Goal: Task Accomplishment & Management: Manage account settings

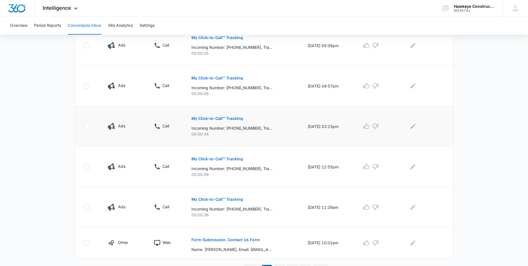
scroll to position [321, 0]
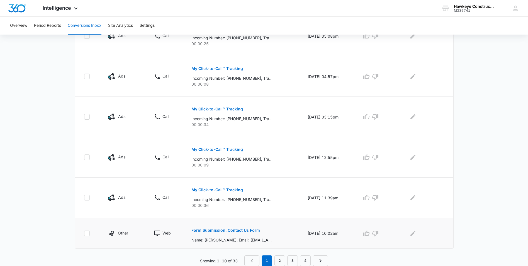
click at [236, 227] on button "Form Submission: Contact Us Form" at bounding box center [226, 230] width 69 height 13
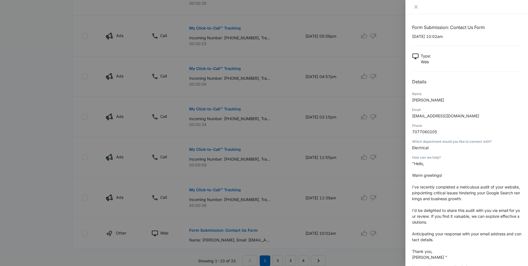
click at [357, 215] on div at bounding box center [264, 133] width 528 height 266
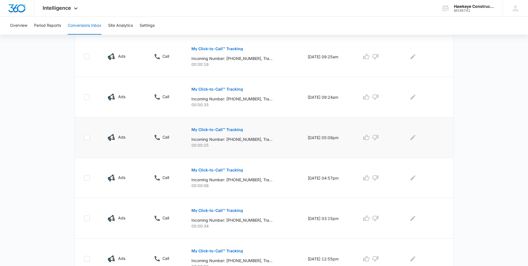
scroll to position [210, 0]
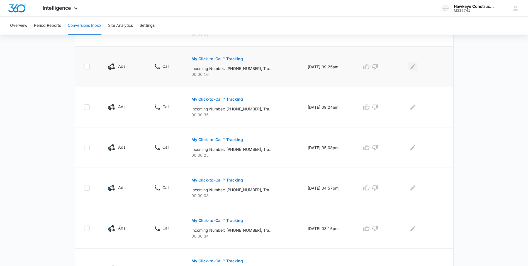
click at [411, 68] on button "Edit Comments" at bounding box center [413, 66] width 9 height 9
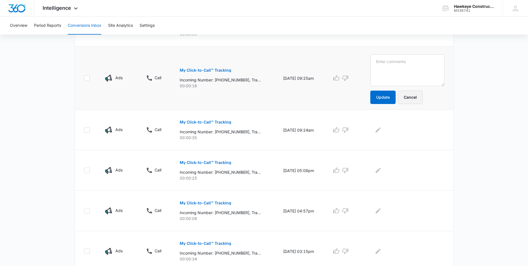
click at [420, 100] on button "Cancel" at bounding box center [410, 97] width 25 height 13
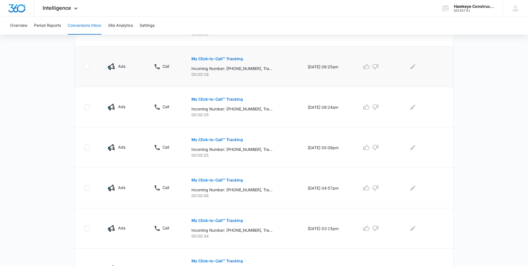
click at [228, 55] on button "My Click-to-Call™ Tracking" at bounding box center [218, 58] width 52 height 13
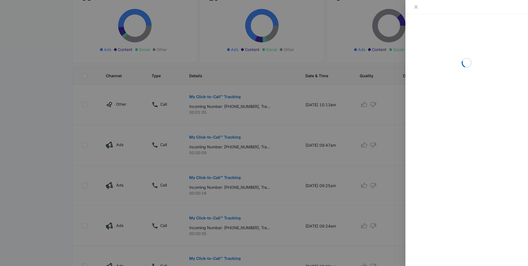
scroll to position [71, 0]
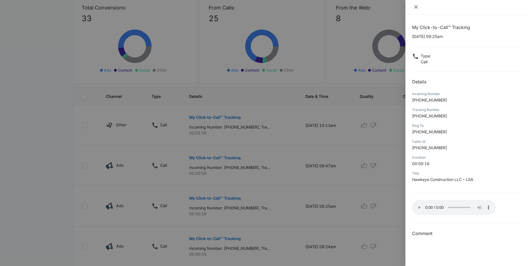
click at [413, 7] on button "Close" at bounding box center [416, 6] width 8 height 5
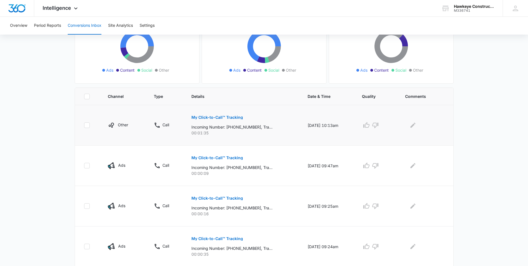
click at [224, 118] on p "My Click-to-Call™ Tracking" at bounding box center [218, 117] width 52 height 4
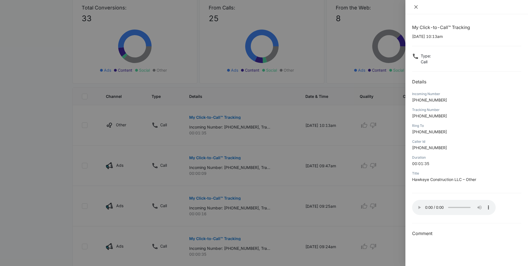
click at [417, 7] on icon "close" at bounding box center [416, 7] width 4 height 4
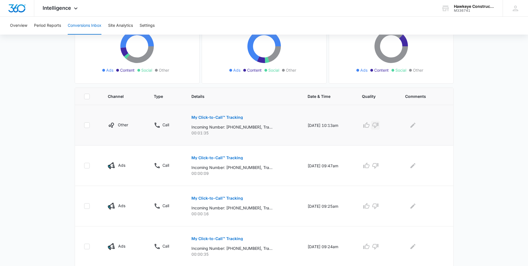
click at [379, 126] on icon "button" at bounding box center [375, 126] width 6 height 6
click at [379, 166] on icon "button" at bounding box center [375, 166] width 6 height 6
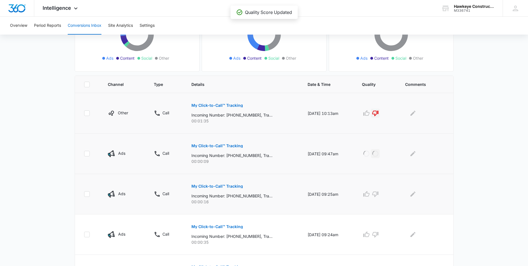
scroll to position [98, 0]
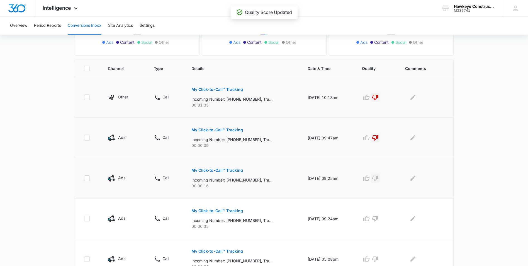
click at [379, 179] on icon "button" at bounding box center [375, 179] width 6 height 6
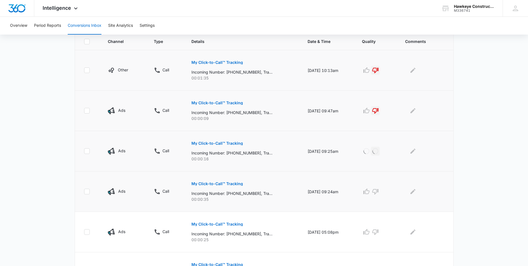
scroll to position [126, 0]
click at [379, 190] on icon "button" at bounding box center [375, 190] width 7 height 7
click at [379, 231] on icon "button" at bounding box center [375, 231] width 7 height 7
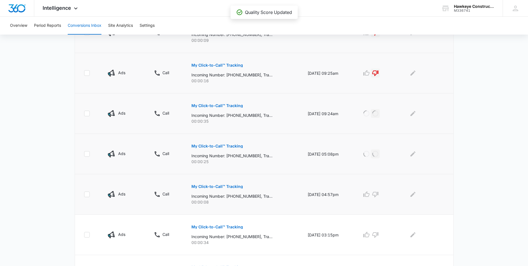
scroll to position [210, 0]
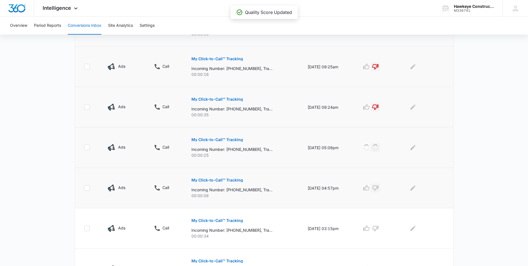
click at [379, 190] on icon "button" at bounding box center [375, 188] width 7 height 7
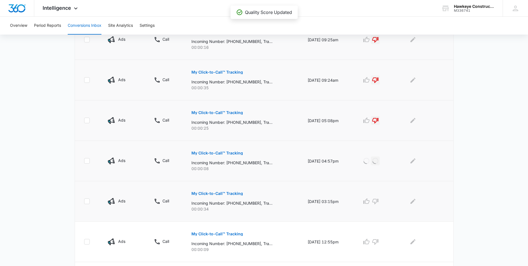
scroll to position [238, 0]
click at [379, 200] on icon "button" at bounding box center [375, 200] width 7 height 7
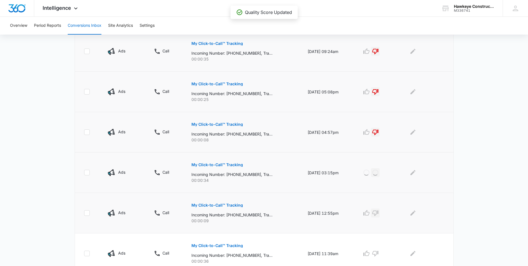
click at [379, 210] on icon "button" at bounding box center [375, 213] width 7 height 7
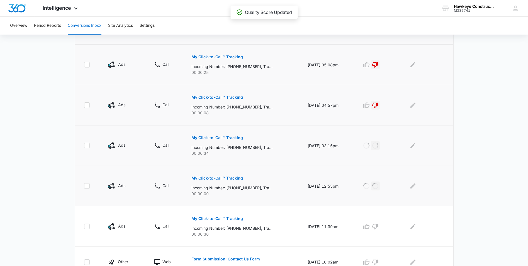
scroll to position [294, 0]
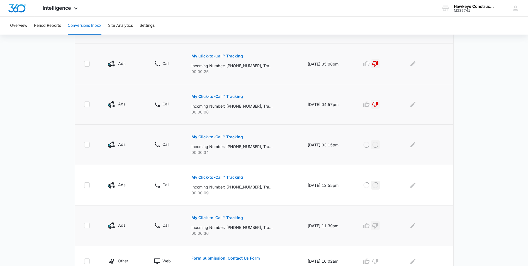
click at [379, 227] on icon "button" at bounding box center [375, 225] width 7 height 7
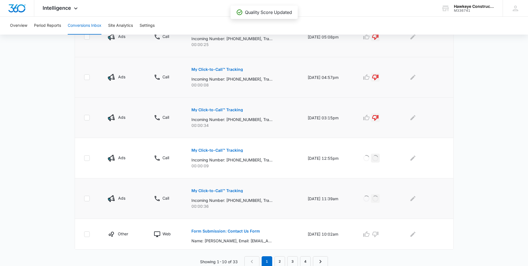
scroll to position [321, 0]
click at [379, 232] on icon "button" at bounding box center [375, 233] width 7 height 7
click at [282, 264] on link "2" at bounding box center [280, 260] width 11 height 11
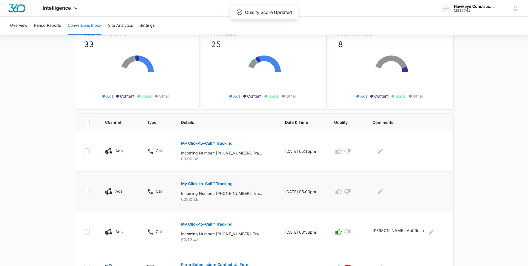
scroll to position [56, 0]
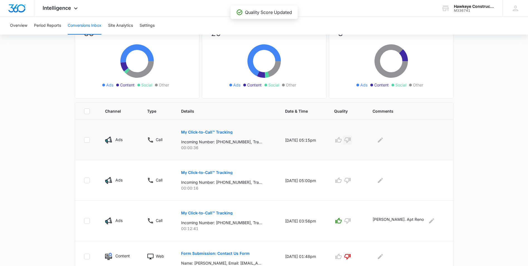
click at [351, 137] on icon "button" at bounding box center [347, 140] width 7 height 7
click at [351, 179] on icon "button" at bounding box center [348, 181] width 6 height 6
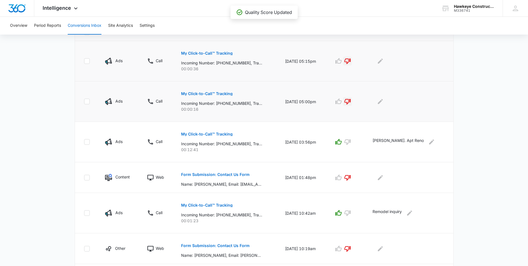
scroll to position [0, 0]
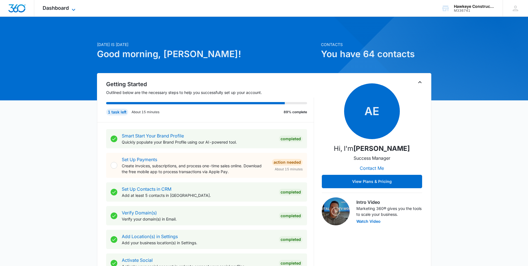
click at [76, 8] on icon at bounding box center [73, 9] width 7 height 7
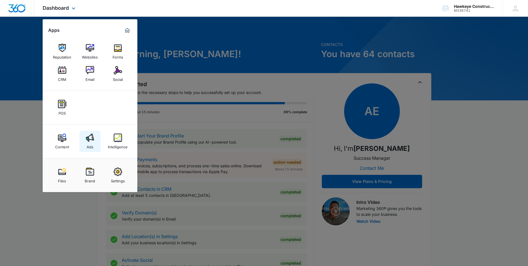
click at [89, 137] on img at bounding box center [90, 138] width 8 height 8
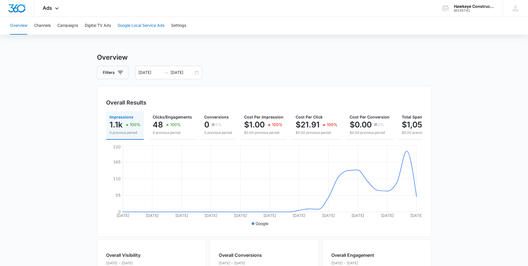
click at [158, 22] on button "Google Local Service Ads" at bounding box center [141, 26] width 47 height 18
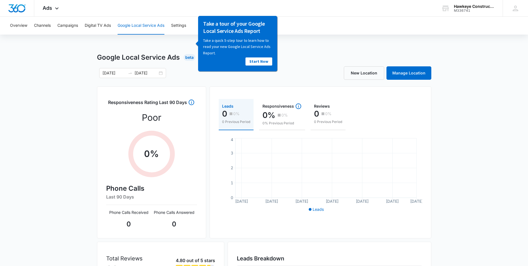
click at [307, 46] on div "Overview Channels Campaigns Digital TV Ads Google Local Service Ads Settings Go…" at bounding box center [264, 180] width 528 height 326
click at [67, 24] on button "Campaigns" at bounding box center [67, 26] width 21 height 18
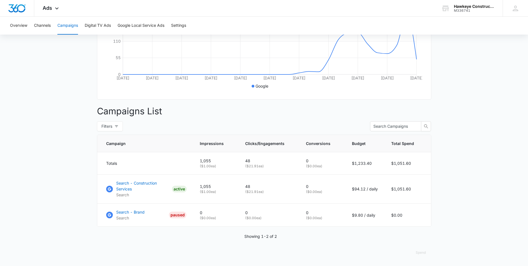
scroll to position [139, 0]
click at [142, 187] on p "Search - Construction Services" at bounding box center [143, 186] width 54 height 12
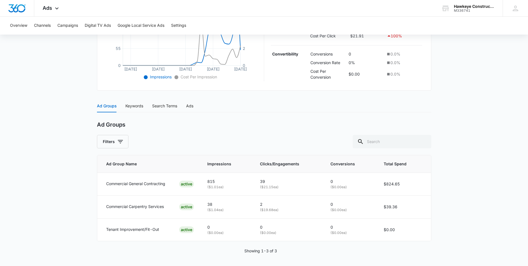
scroll to position [167, 0]
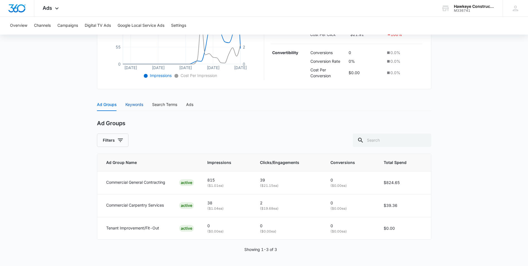
click at [131, 107] on div "Keywords" at bounding box center [134, 104] width 18 height 6
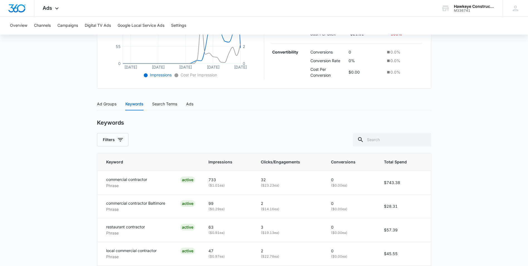
scroll to position [168, 0]
click at [159, 106] on div "Search Terms" at bounding box center [164, 103] width 25 height 6
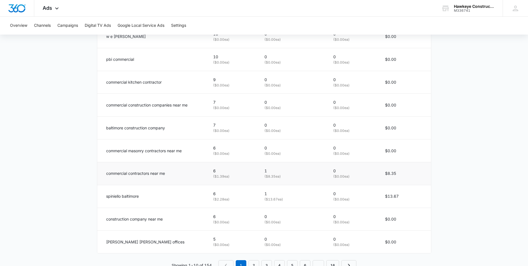
scroll to position [331, 0]
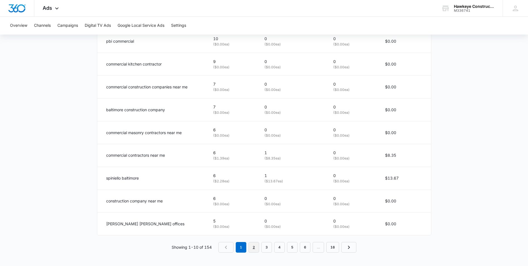
click at [257, 246] on link "2" at bounding box center [254, 247] width 11 height 11
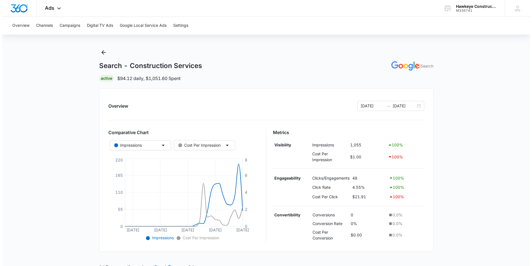
scroll to position [0, 0]
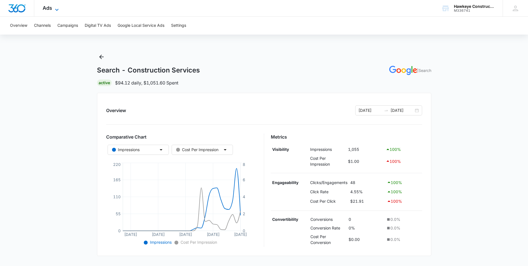
click at [59, 9] on icon at bounding box center [57, 9] width 7 height 7
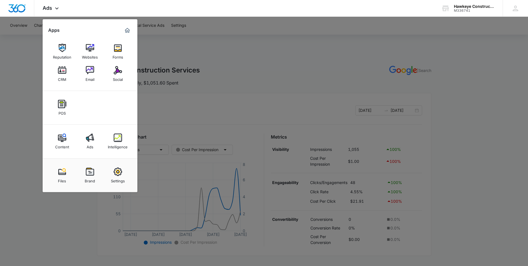
drag, startPoint x: 121, startPoint y: 173, endPoint x: 165, endPoint y: 159, distance: 46.1
click at [121, 173] on img at bounding box center [118, 172] width 8 height 8
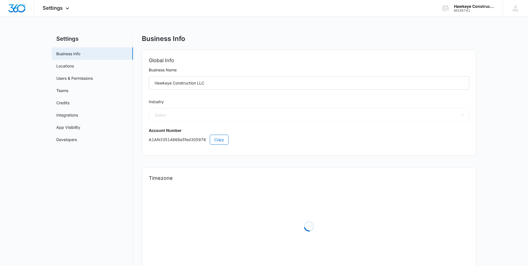
select select "4"
select select "US"
select select "America/New_York"
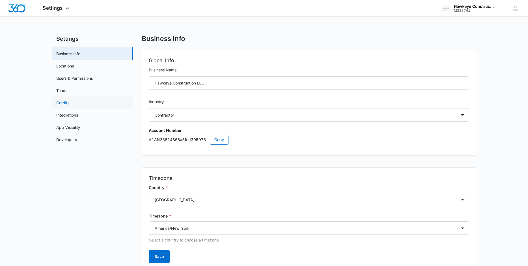
click at [68, 103] on link "Credits" at bounding box center [62, 103] width 13 height 6
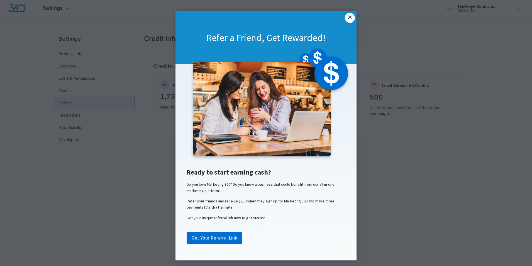
click at [348, 21] on link "×" at bounding box center [350, 18] width 10 height 10
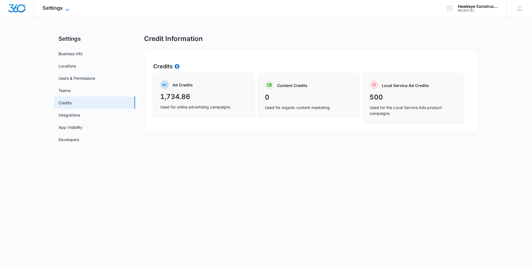
click at [67, 7] on icon at bounding box center [67, 9] width 7 height 7
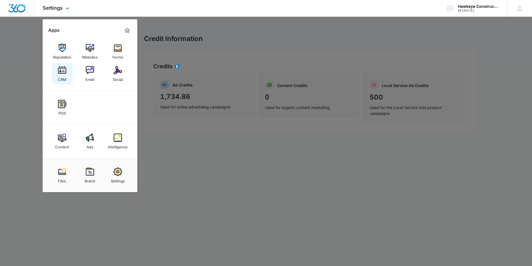
click at [62, 77] on div "CRM" at bounding box center [62, 77] width 8 height 7
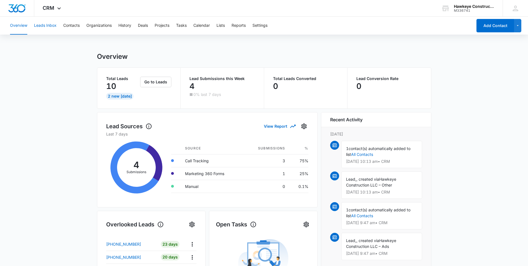
click at [46, 26] on button "Leads Inbox" at bounding box center [45, 26] width 23 height 18
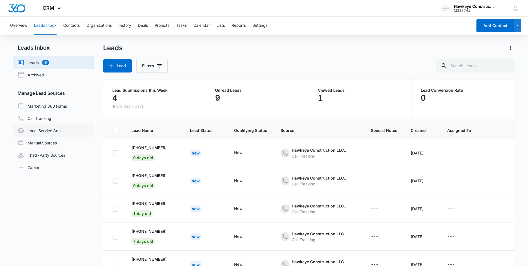
click at [51, 134] on link "Local Service Ads" at bounding box center [39, 130] width 43 height 7
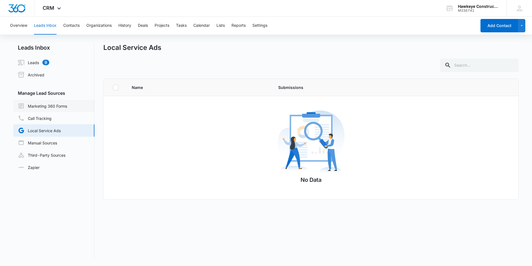
click at [61, 107] on link "Marketing 360 Forms" at bounding box center [42, 106] width 49 height 7
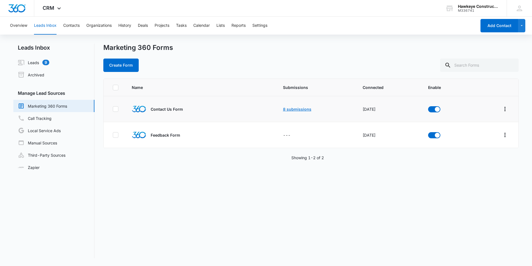
click at [293, 109] on link "8 submissions" at bounding box center [297, 109] width 28 height 5
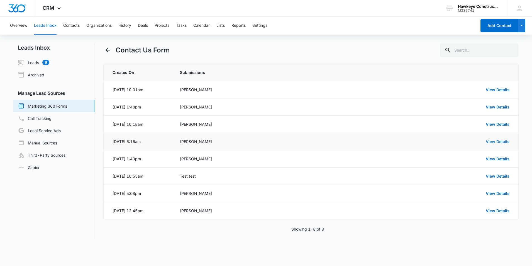
click at [491, 142] on link "View Details" at bounding box center [498, 141] width 24 height 5
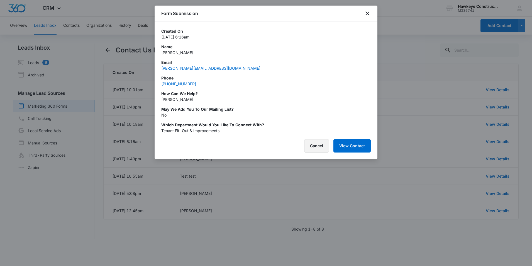
click at [317, 146] on button "Cancel" at bounding box center [316, 145] width 25 height 13
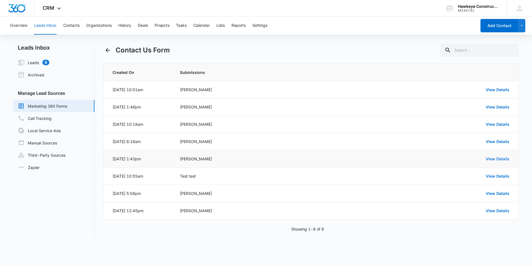
click at [490, 159] on link "View Details" at bounding box center [498, 158] width 24 height 5
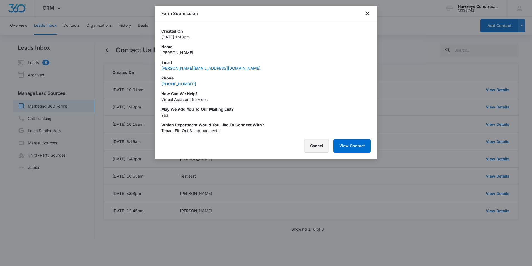
click at [317, 146] on button "Cancel" at bounding box center [316, 145] width 25 height 13
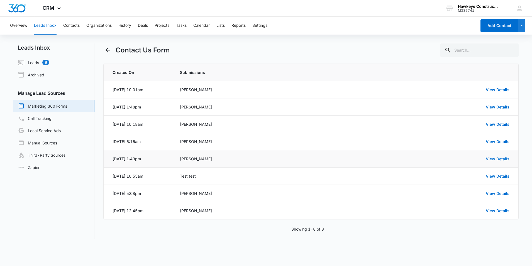
click at [494, 161] on link "View Details" at bounding box center [498, 158] width 24 height 5
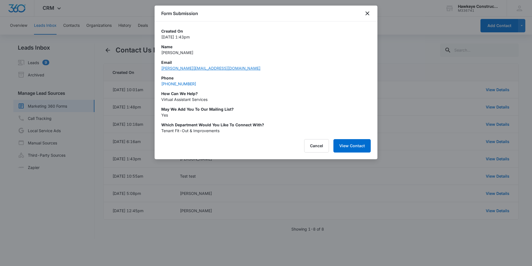
click at [215, 69] on link "z.hernandez@trustedsupportteam.com" at bounding box center [210, 68] width 99 height 5
click at [368, 13] on icon "close" at bounding box center [368, 13] width 4 height 4
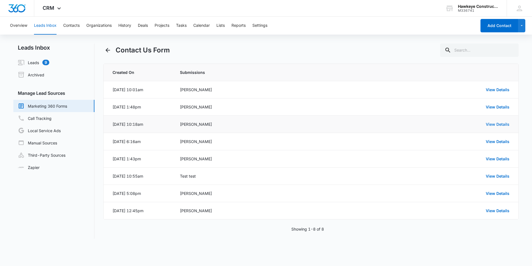
click at [490, 125] on link "View Details" at bounding box center [498, 124] width 24 height 5
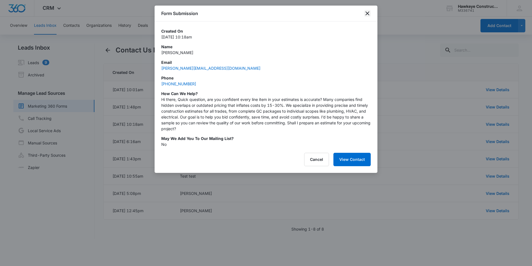
click at [368, 11] on icon "close" at bounding box center [367, 13] width 7 height 7
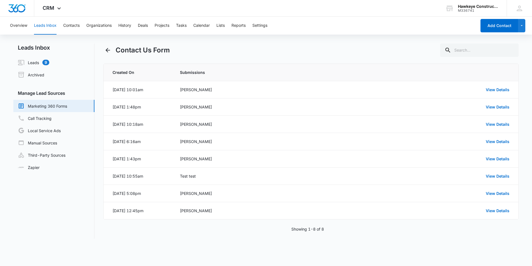
click at [120, 231] on div "Showing 1-8 of 8" at bounding box center [311, 229] width 416 height 6
click at [59, 5] on div "CRM Apps Reputation Websites Forms CRM Email Social POS Content Ads Intelligenc…" at bounding box center [52, 8] width 37 height 16
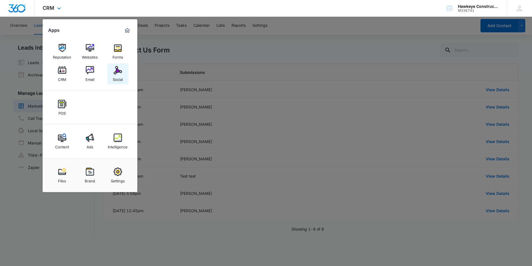
click at [118, 76] on div "Social" at bounding box center [118, 77] width 10 height 7
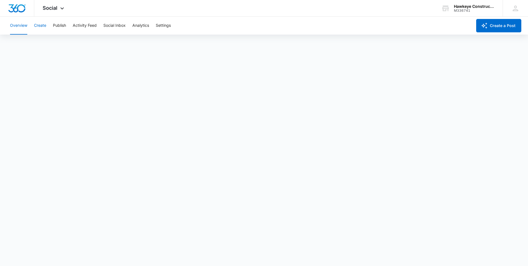
click at [42, 28] on button "Create" at bounding box center [40, 26] width 12 height 18
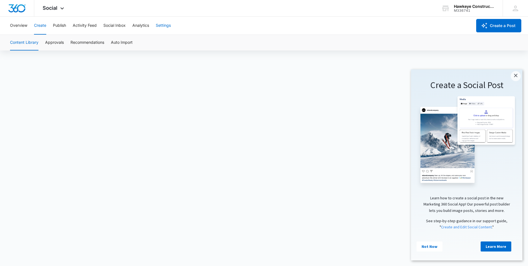
click at [158, 25] on button "Settings" at bounding box center [163, 26] width 15 height 18
